Goal: Manage account settings

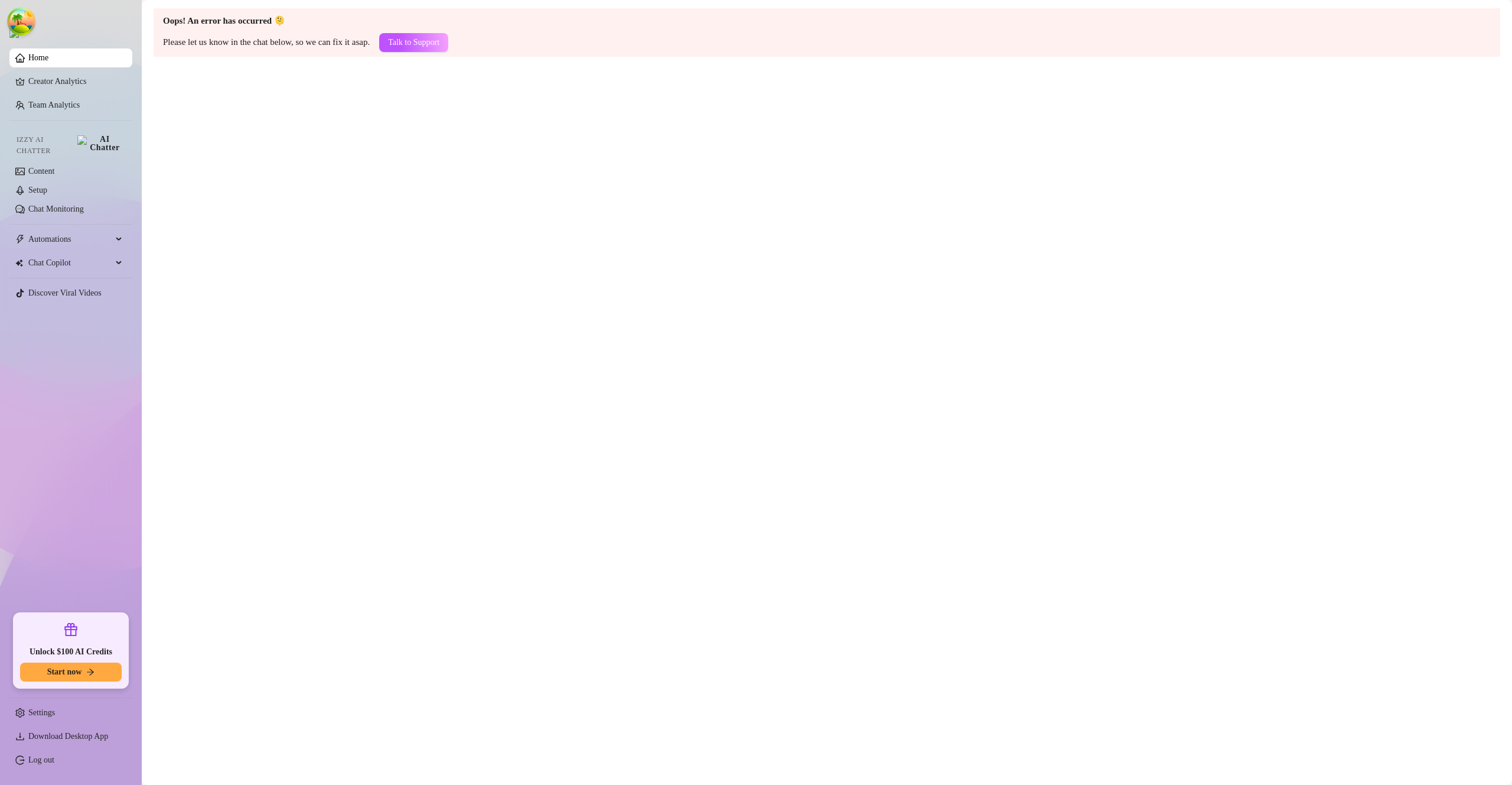
click at [49, 62] on link "Home" at bounding box center [39, 57] width 20 height 9
click at [53, 762] on link "Log out" at bounding box center [41, 760] width 26 height 9
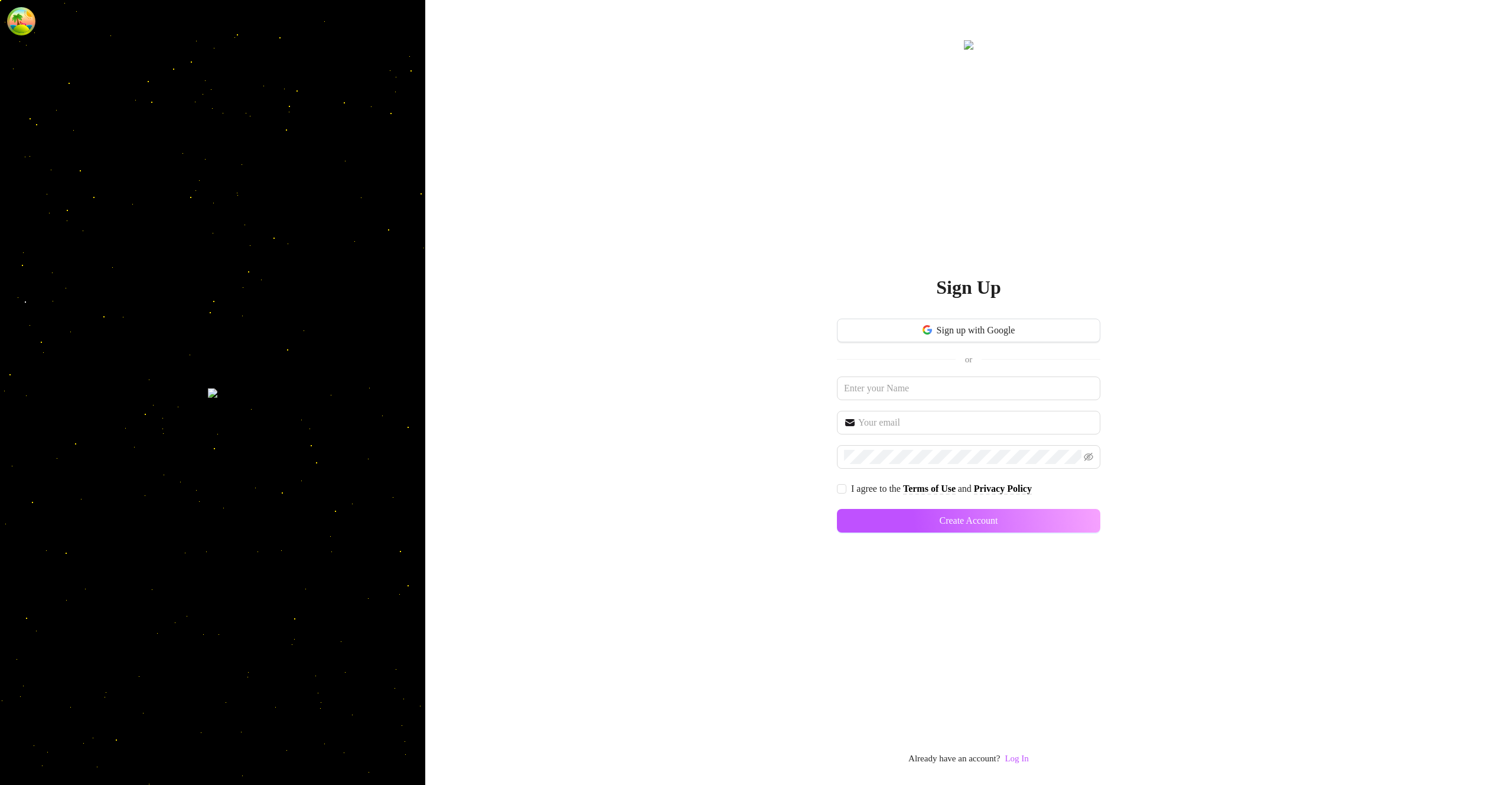
click at [1029, 760] on link "Log In" at bounding box center [1017, 758] width 24 height 9
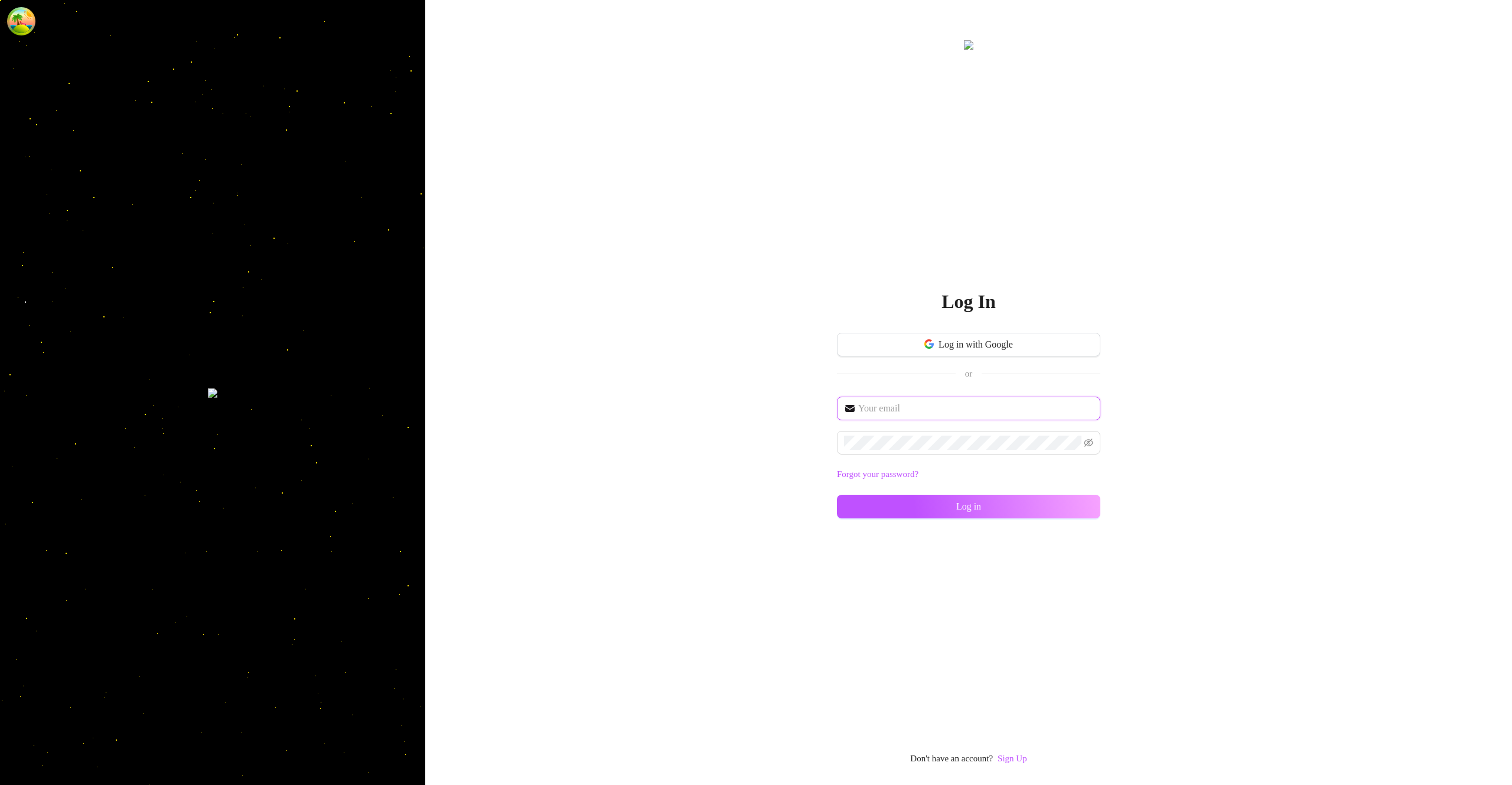
click at [903, 405] on input "text" at bounding box center [976, 408] width 235 height 14
type input "im@supercreator.app"
click at [1044, 494] on div "im@supercreator.app Forgot your password? Log in" at bounding box center [968, 462] width 264 height 132
click at [1049, 504] on button "Log in" at bounding box center [968, 506] width 264 height 24
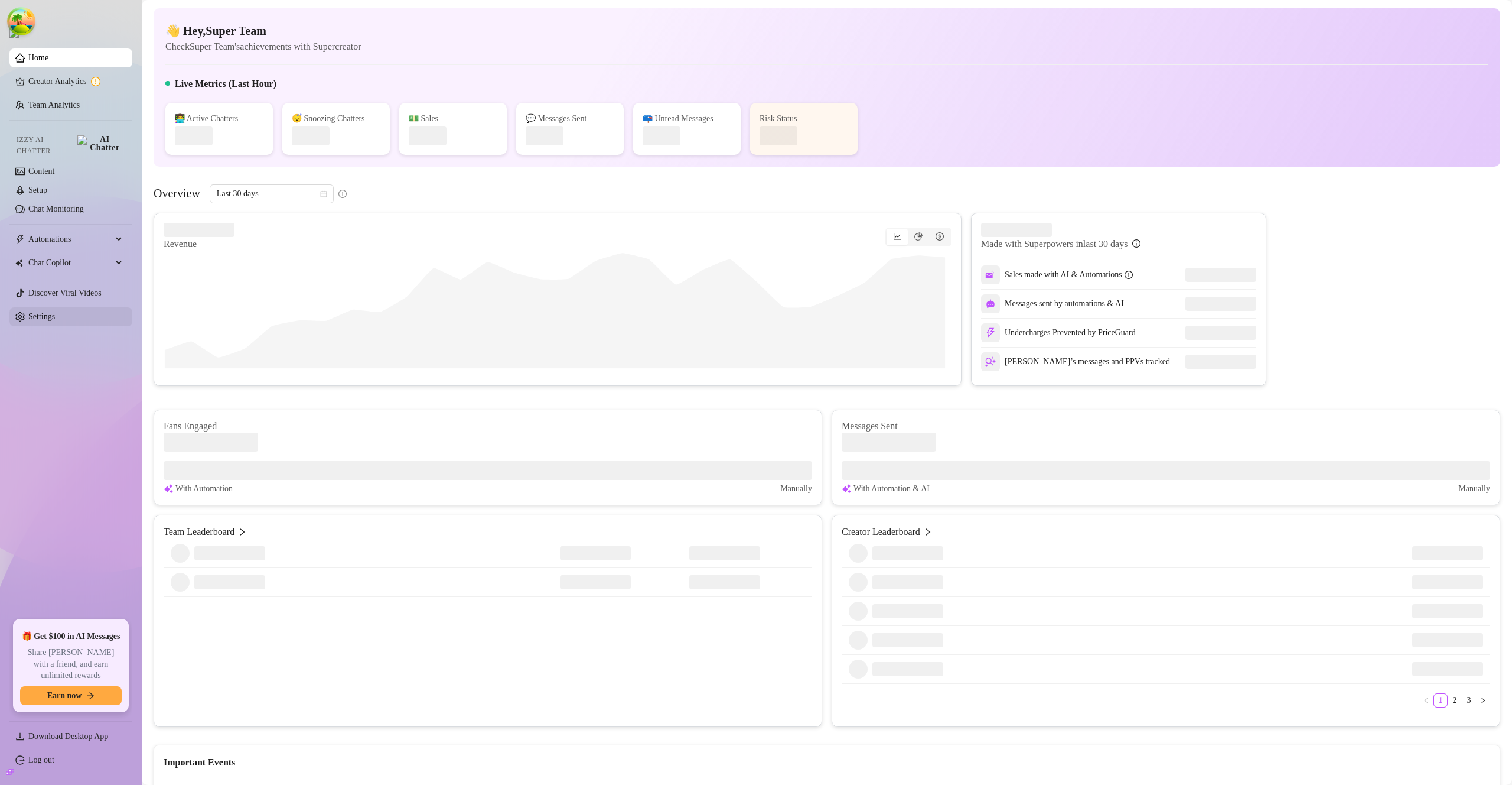
click at [52, 312] on link "Settings" at bounding box center [42, 317] width 27 height 9
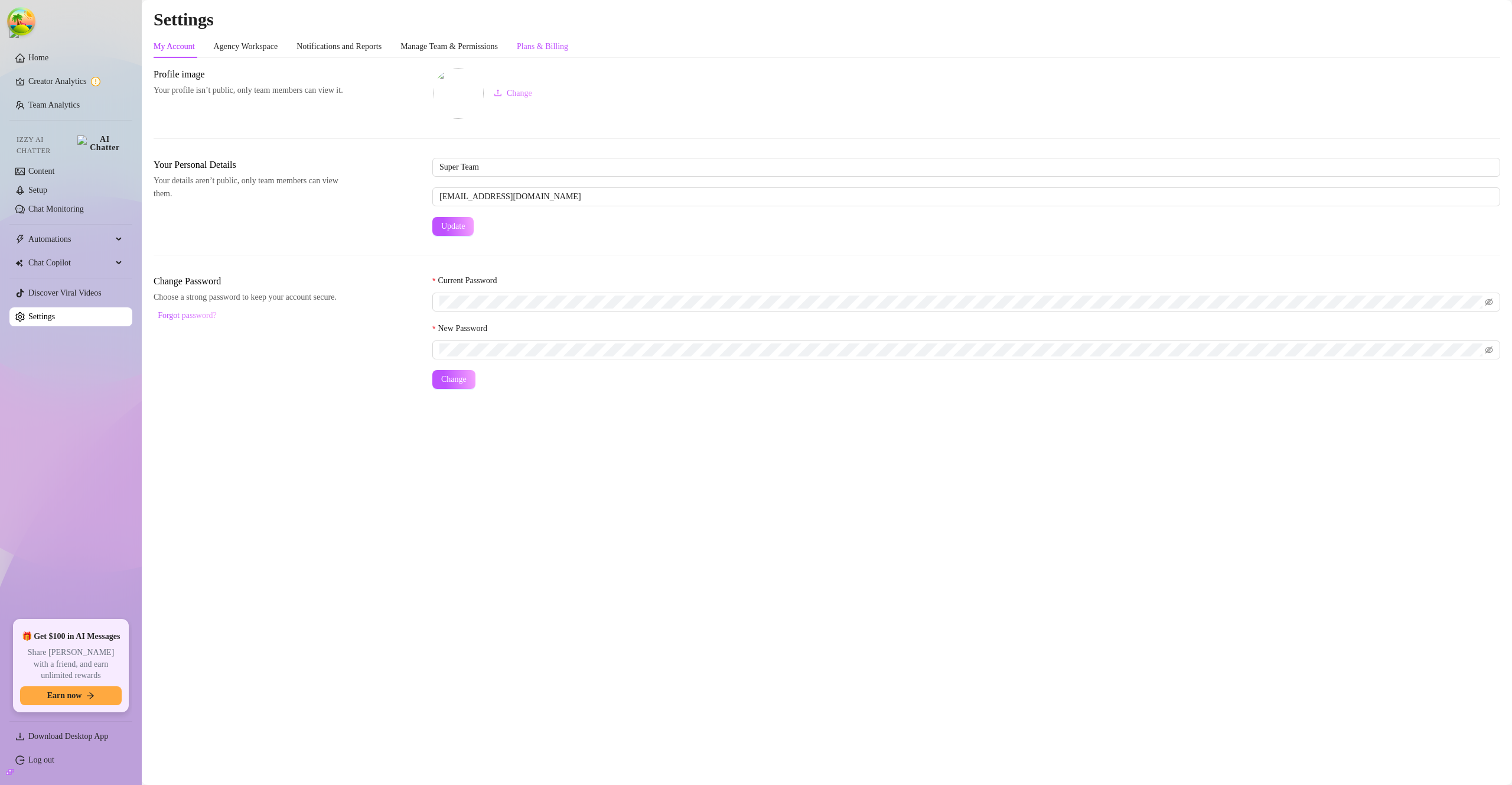
click at [568, 49] on div "Plans & Billing" at bounding box center [542, 46] width 51 height 13
